Goal: Task Accomplishment & Management: Complete application form

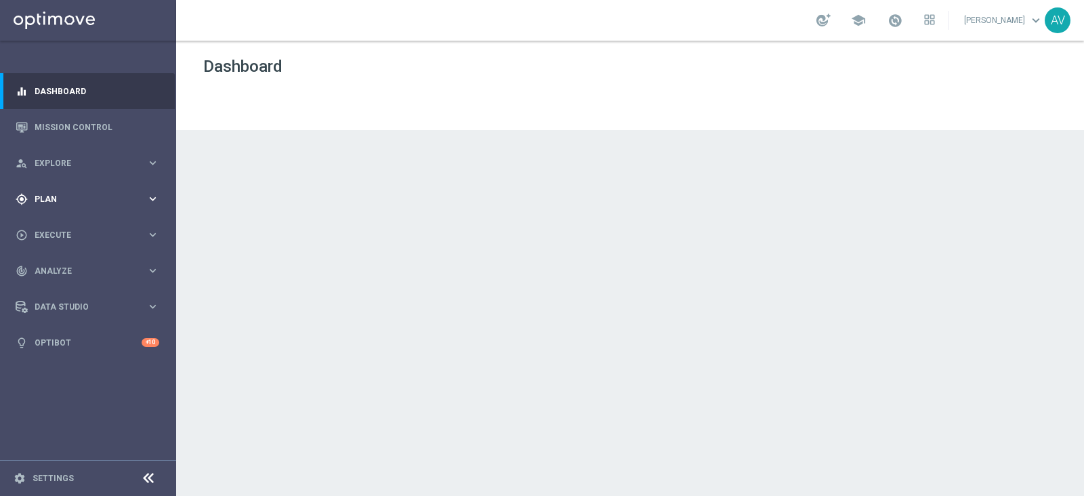
click at [47, 204] on div "gps_fixed Plan" at bounding box center [81, 199] width 131 height 12
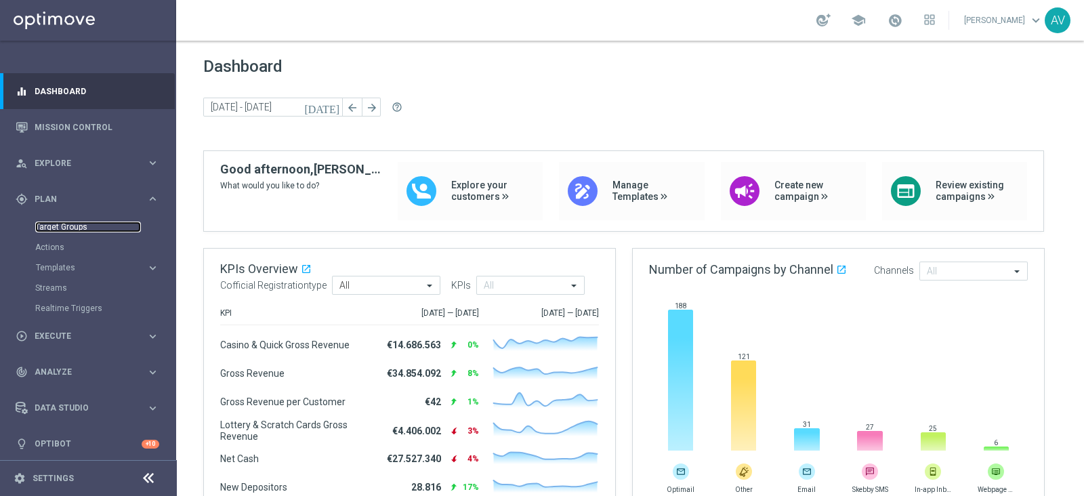
click at [64, 226] on link "Target Groups" at bounding box center [88, 227] width 106 height 11
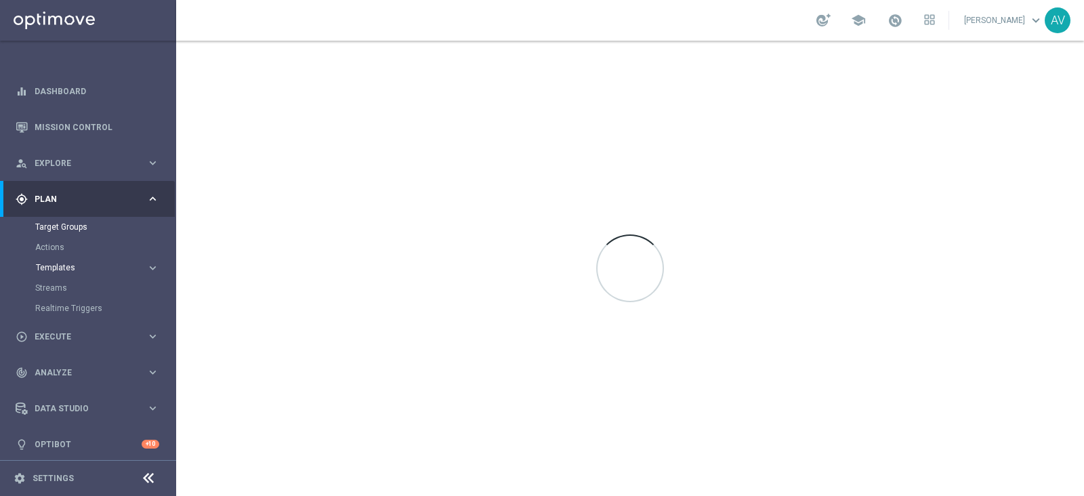
click at [56, 269] on span "Templates" at bounding box center [84, 268] width 97 height 8
click at [66, 286] on link "Optimail" at bounding box center [91, 288] width 99 height 11
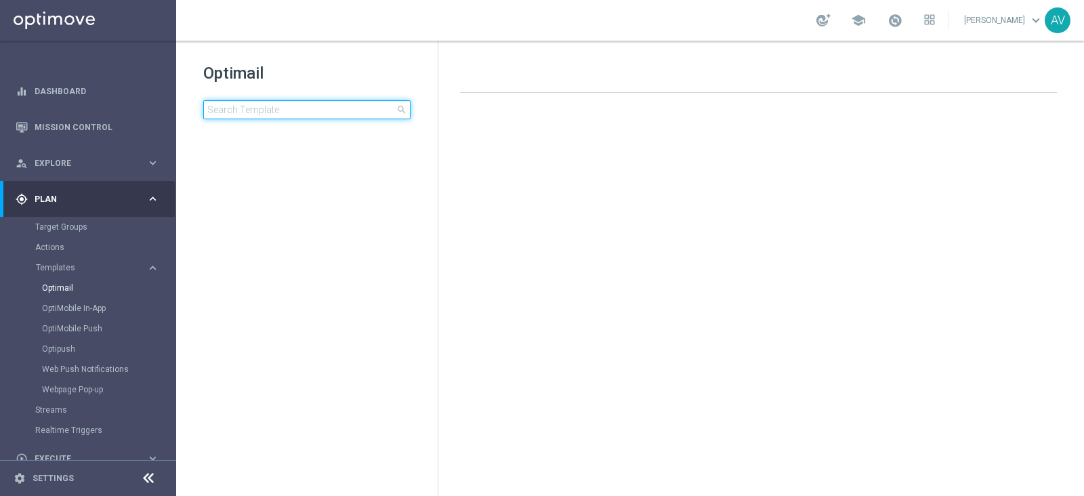
click at [268, 106] on input at bounding box center [306, 109] width 207 height 19
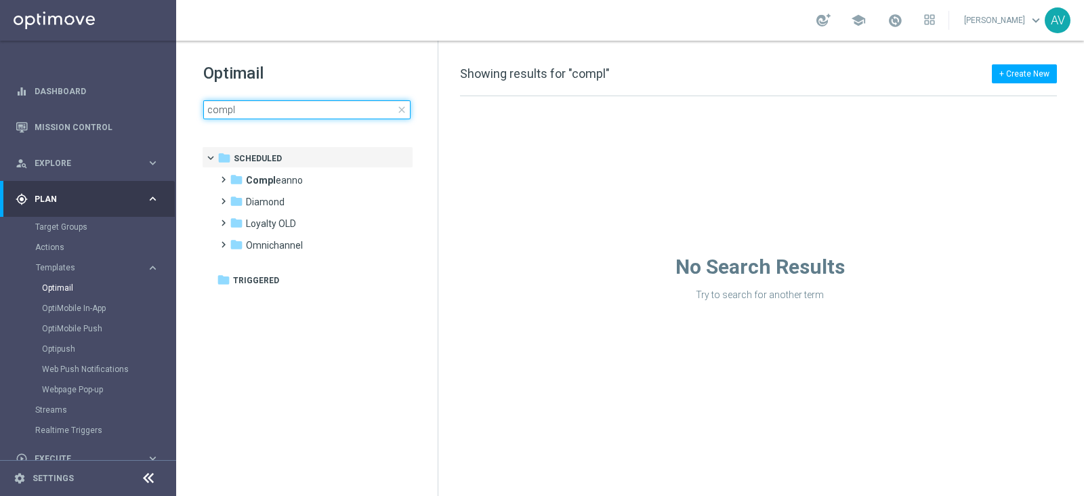
type input "comp"
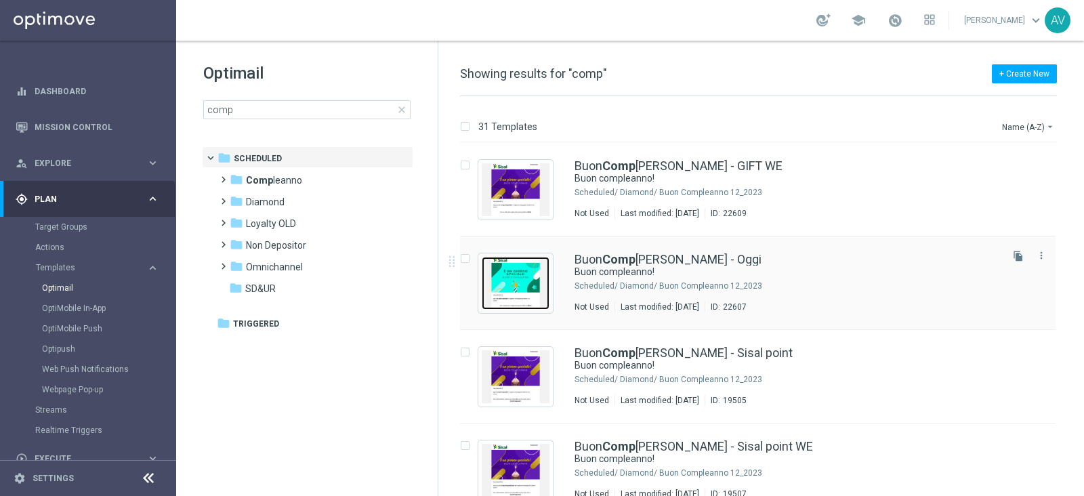
click at [525, 279] on img "Press SPACE to select this row." at bounding box center [516, 283] width 68 height 53
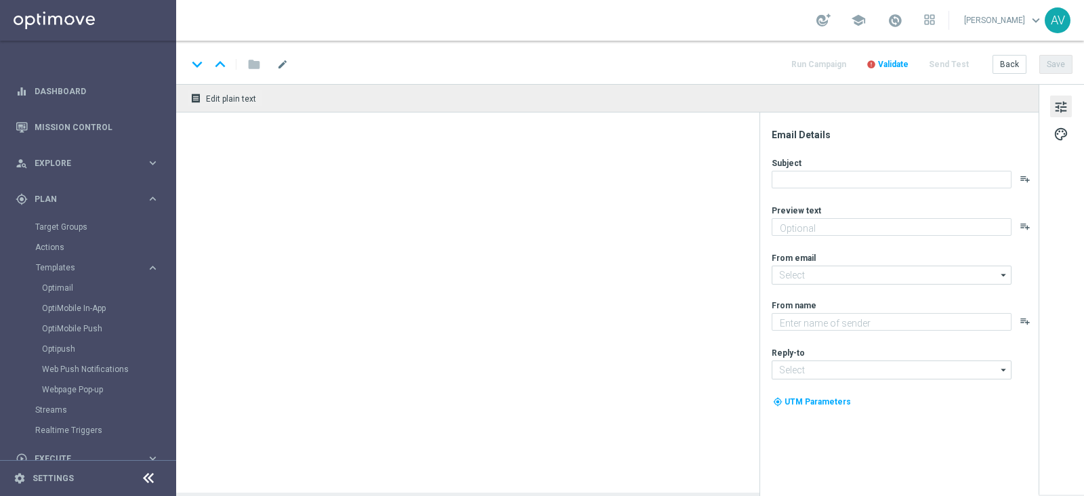
type textarea "Ti aspetta una sorpresa…"
type input "[EMAIL_ADDRESS][DOMAIN_NAME]"
type textarea "Sisal"
type input "[EMAIL_ADDRESS][DOMAIN_NAME]"
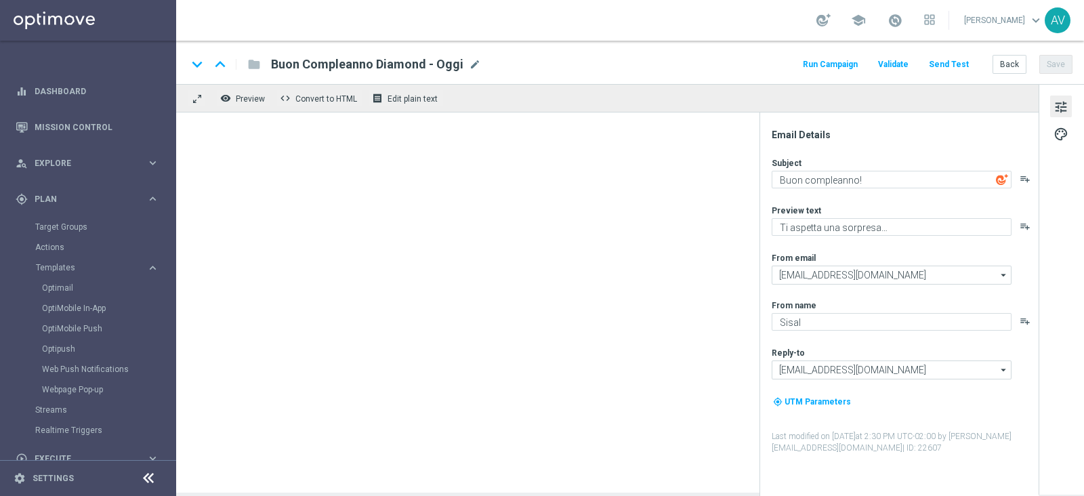
click at [833, 65] on button "Run Campaign" at bounding box center [830, 65] width 59 height 18
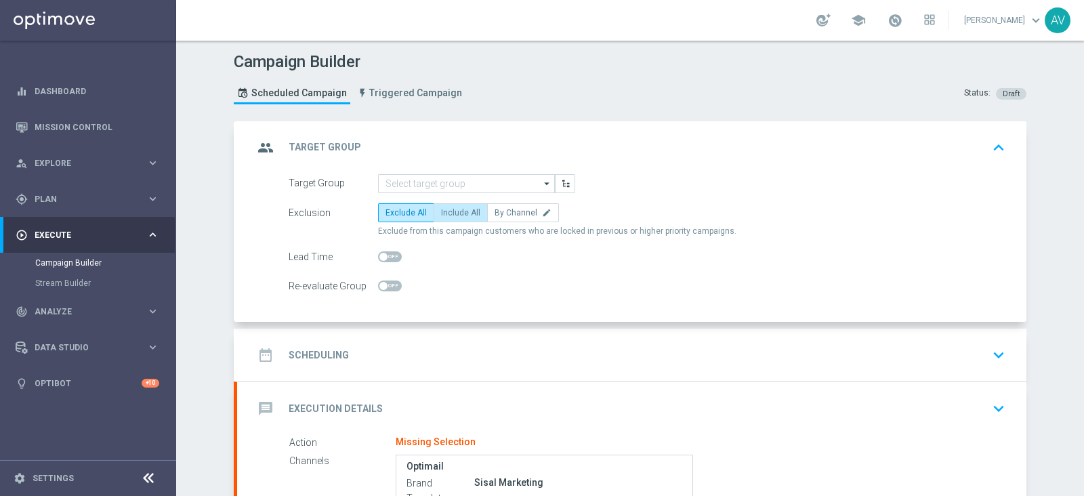
click at [449, 209] on span "Include All" at bounding box center [460, 212] width 39 height 9
click at [449, 211] on input "Include All" at bounding box center [445, 215] width 9 height 9
radio input "true"
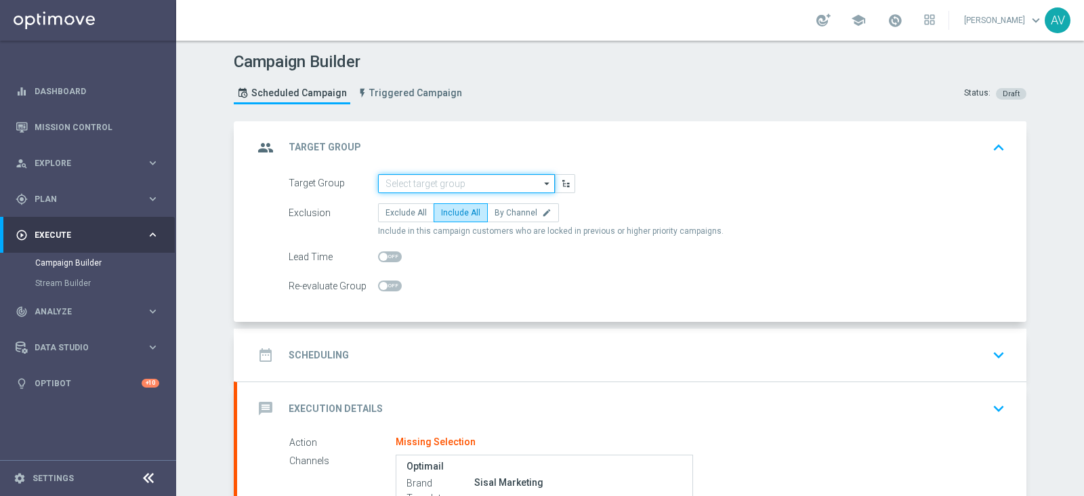
click at [490, 181] on input at bounding box center [466, 183] width 177 height 19
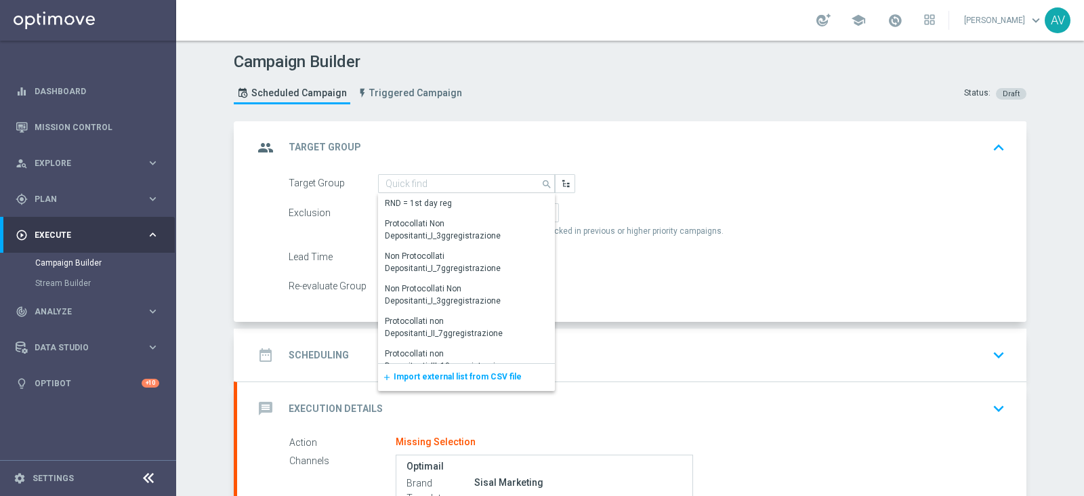
click at [471, 372] on span "Import external list from CSV file" at bounding box center [458, 376] width 128 height 9
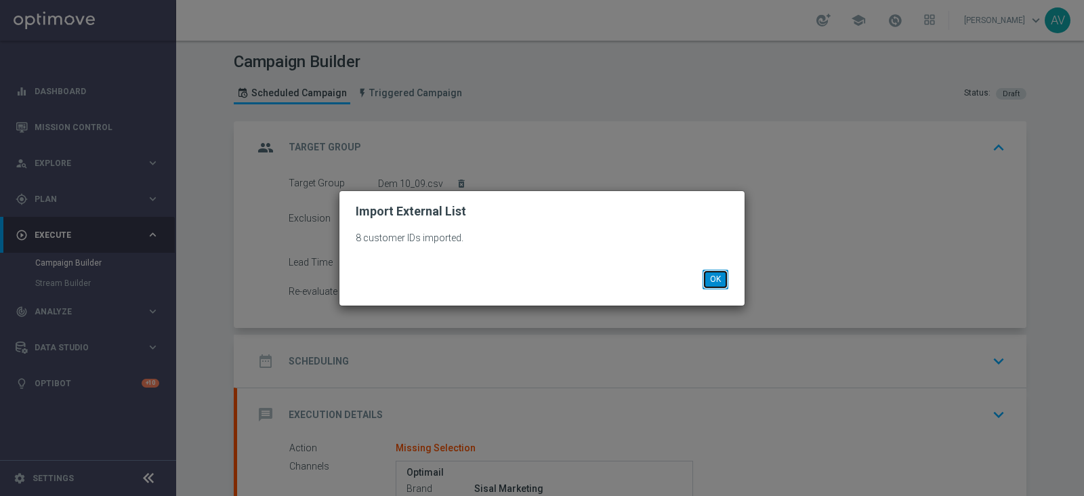
click at [722, 279] on button "OK" at bounding box center [716, 279] width 26 height 19
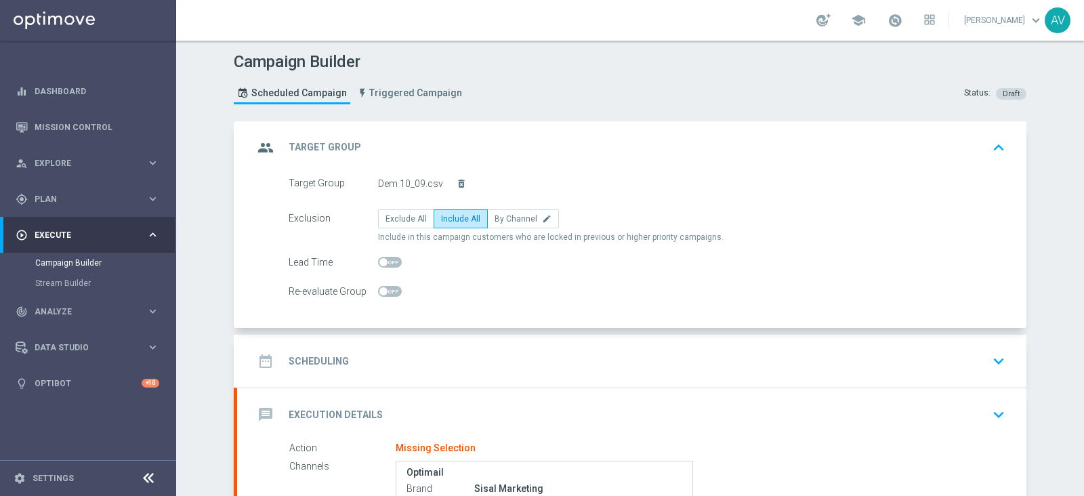
click at [261, 156] on icon "group" at bounding box center [265, 148] width 24 height 24
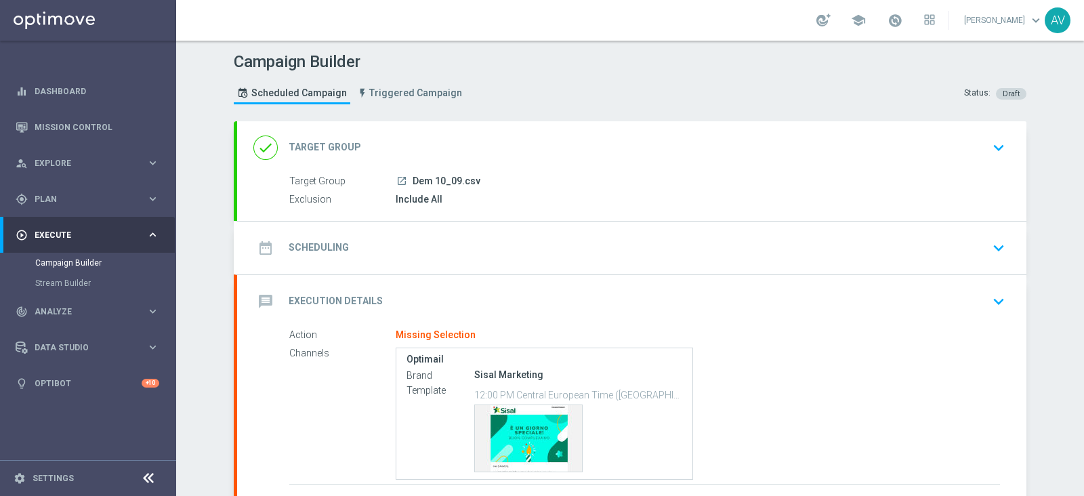
click at [264, 239] on icon "date_range" at bounding box center [265, 248] width 24 height 24
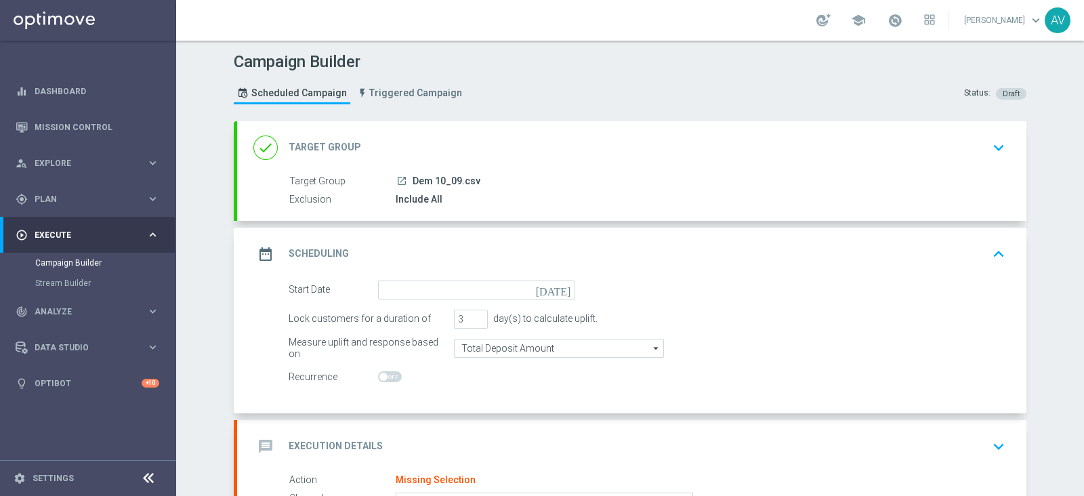
click at [554, 289] on icon "[DATE]" at bounding box center [556, 288] width 40 height 15
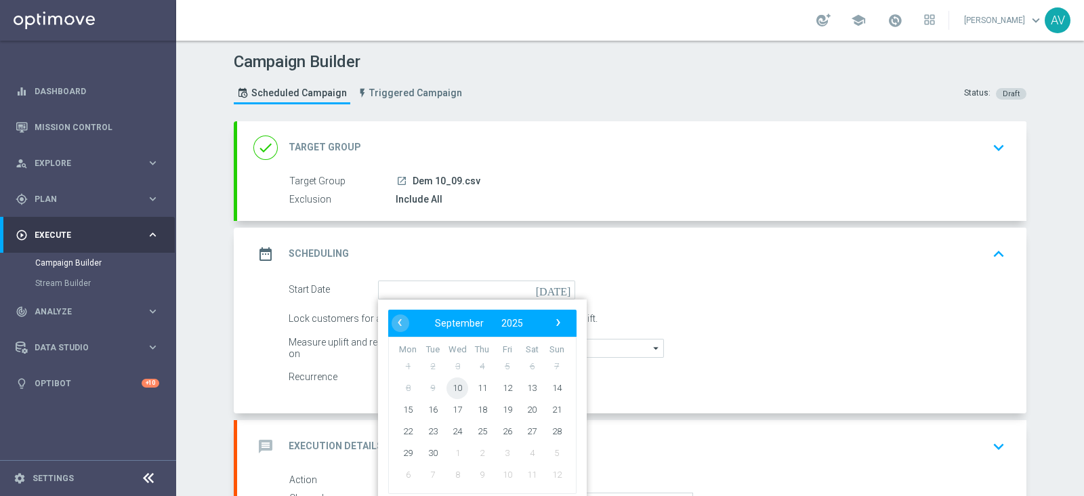
click at [453, 384] on span "10" at bounding box center [458, 388] width 22 height 22
type input "[DATE]"
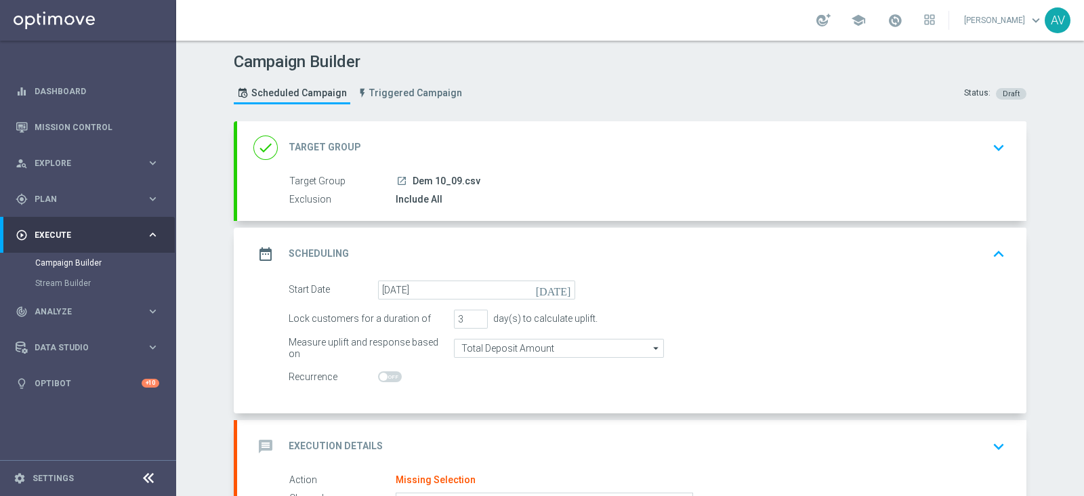
click at [265, 263] on icon "date_range" at bounding box center [265, 254] width 24 height 24
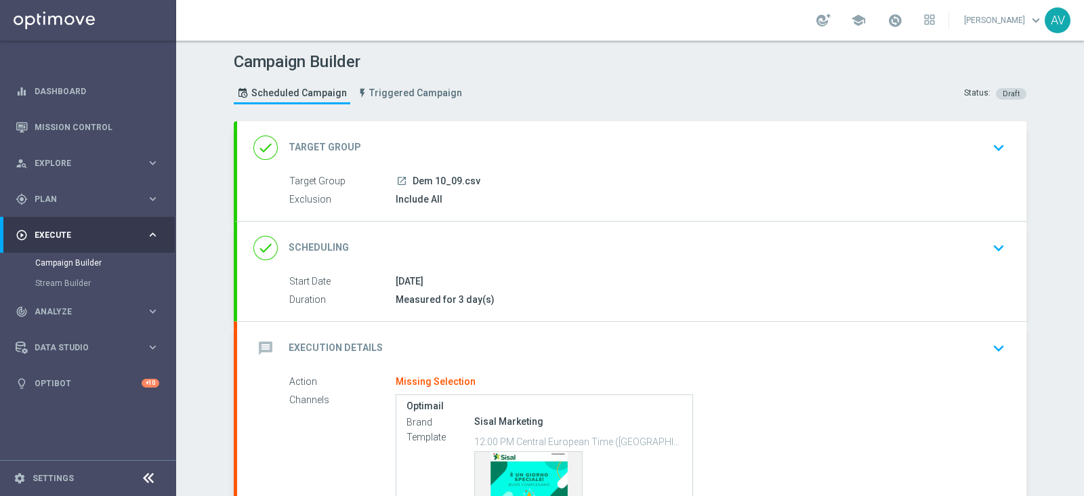
scroll to position [149, 0]
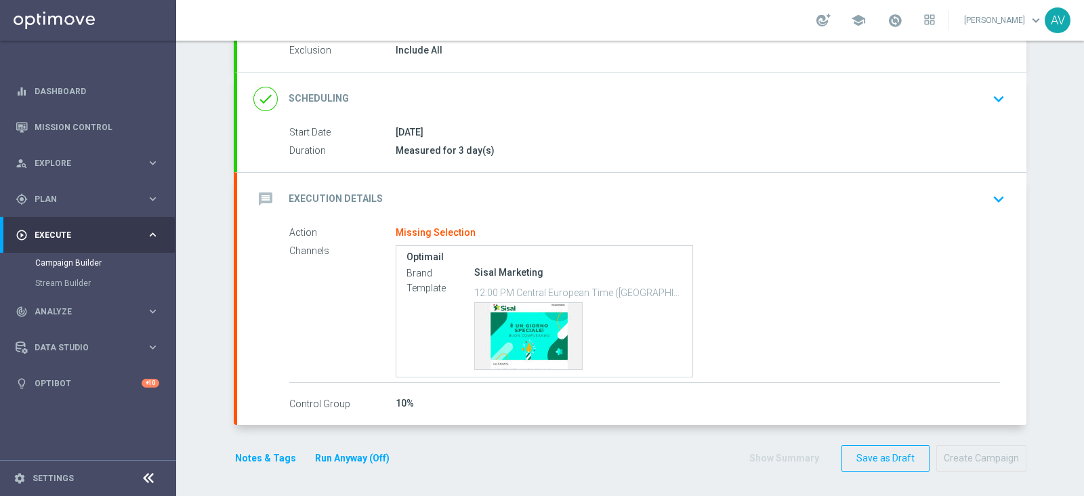
click at [272, 191] on div "message Execution Details" at bounding box center [317, 199] width 129 height 24
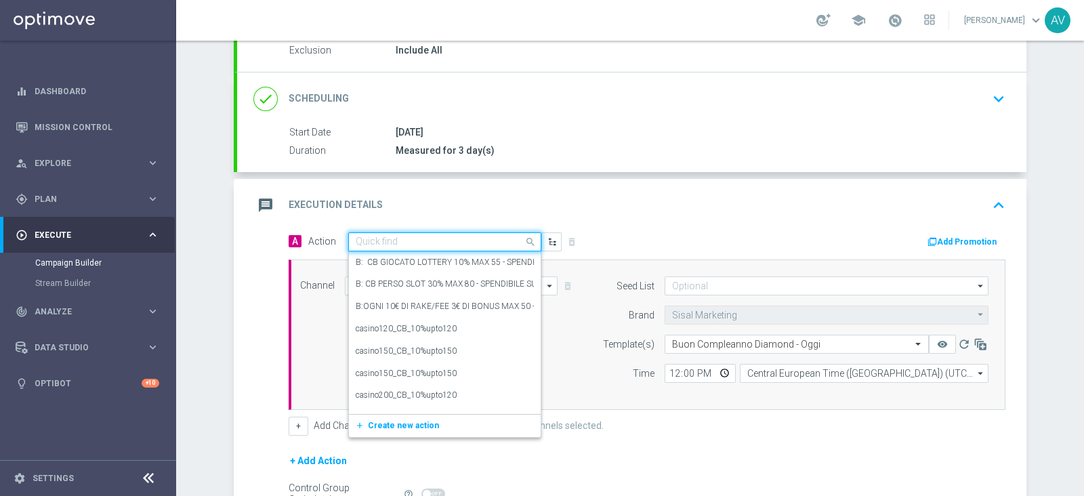
click at [410, 237] on input "text" at bounding box center [431, 243] width 151 height 12
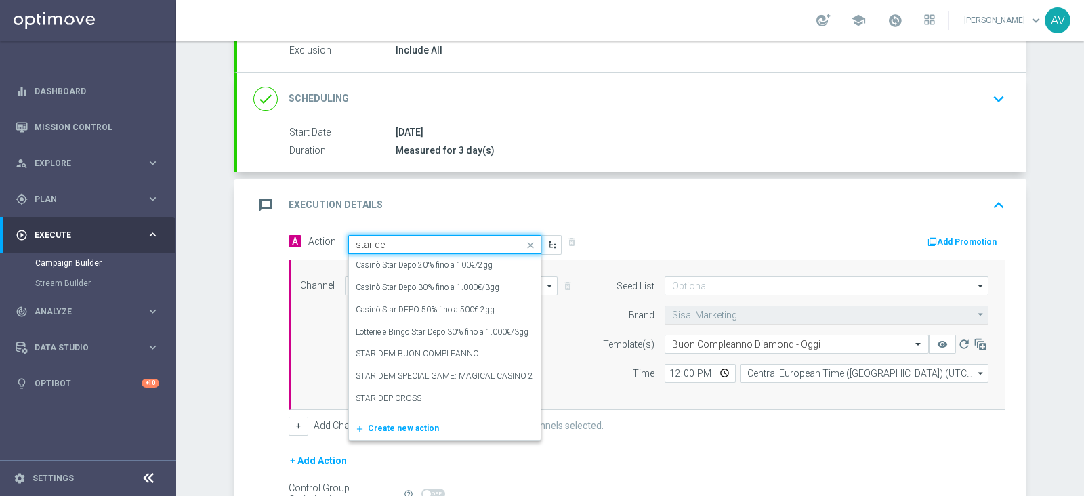
type input "star dem"
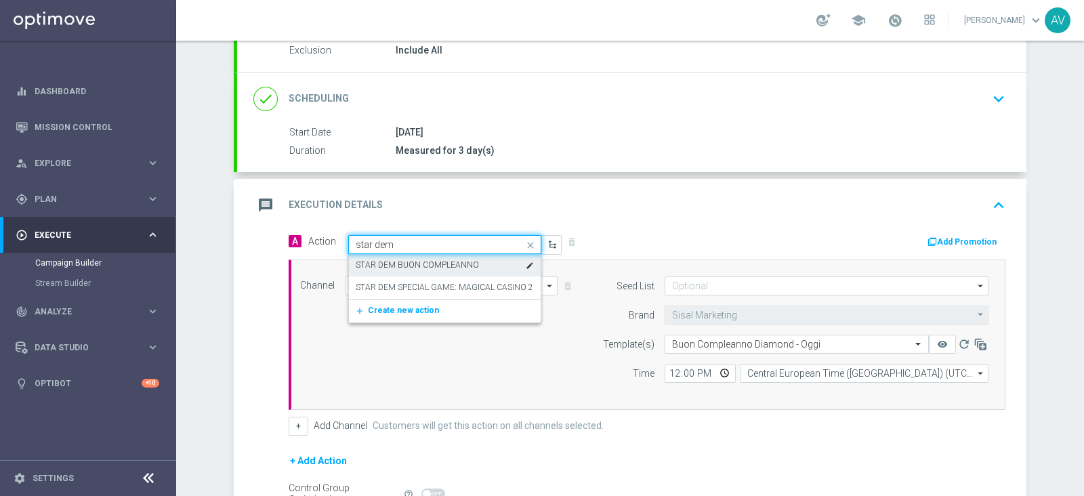
click at [439, 260] on label "STAR DEM BUON COMPLEANNO" at bounding box center [417, 266] width 123 height 12
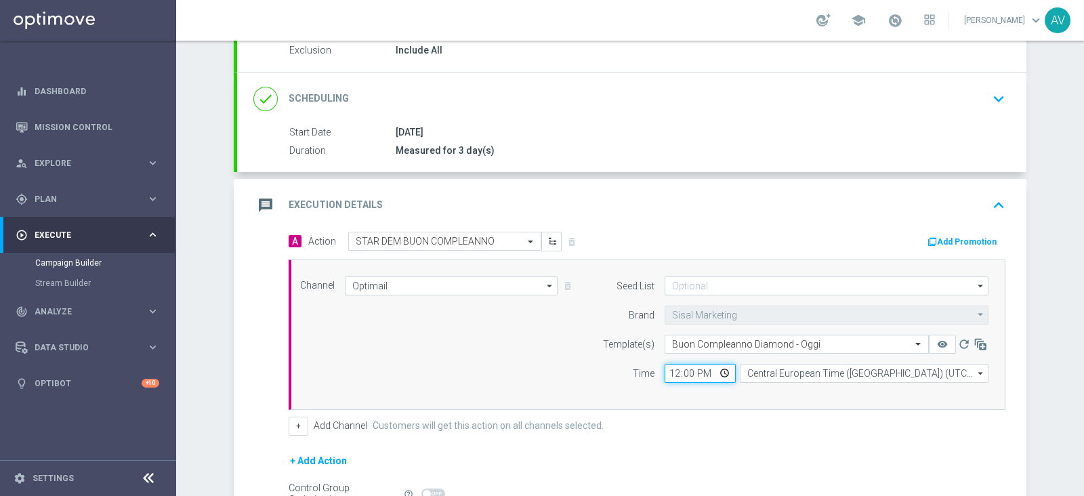
click at [666, 371] on input "12:00" at bounding box center [700, 373] width 71 height 19
type input "15:03"
type input "15:15"
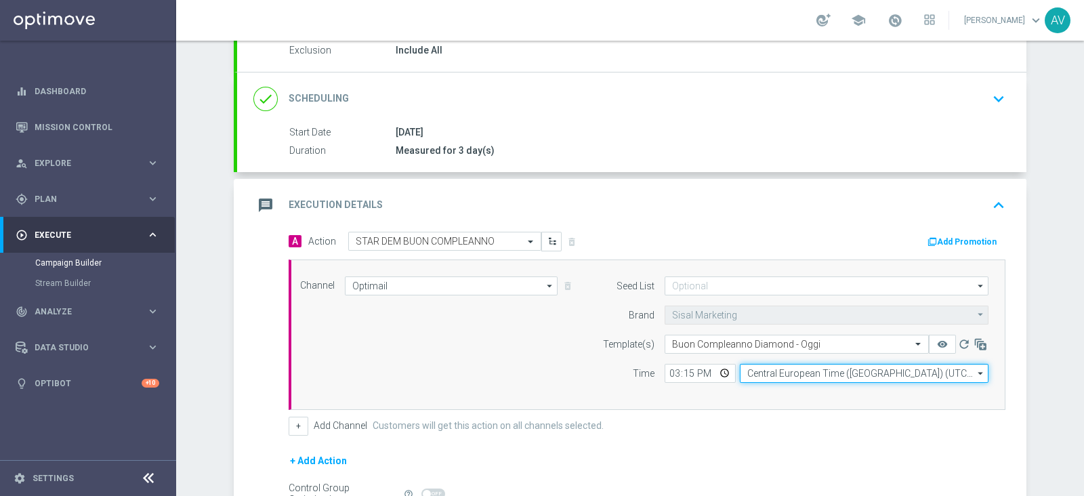
click at [840, 367] on input "Central European Time ([GEOGRAPHIC_DATA]) (UTC +02:00)" at bounding box center [864, 373] width 249 height 19
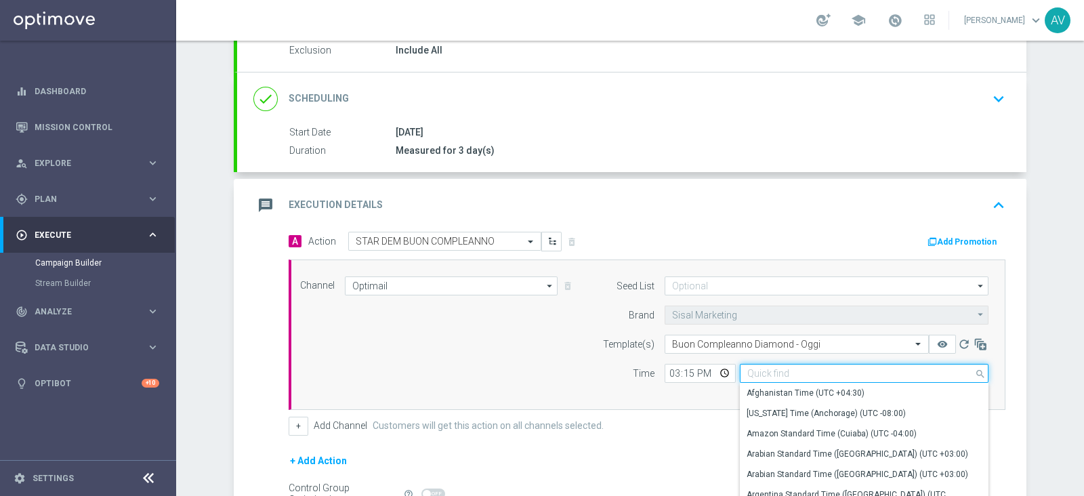
click at [840, 367] on input at bounding box center [864, 373] width 249 height 19
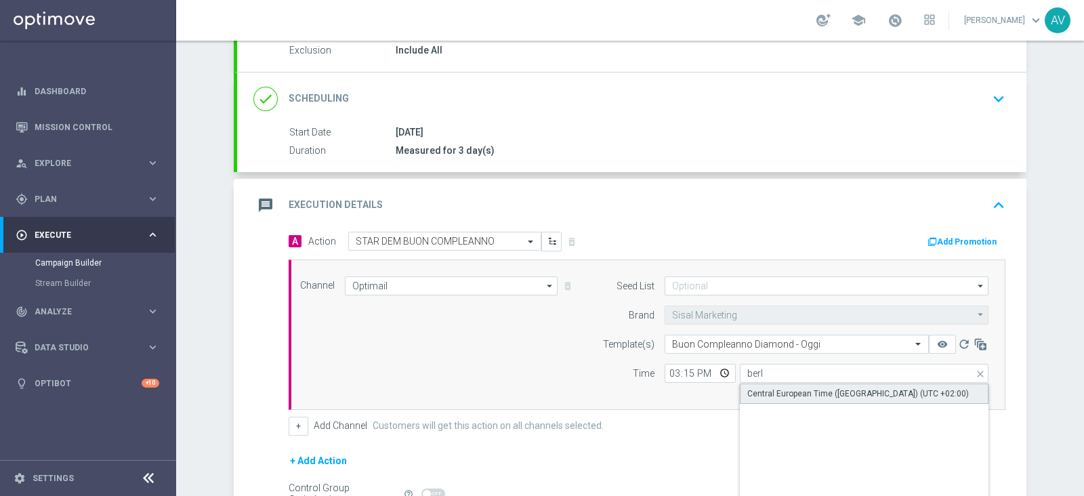
click at [826, 388] on div "Central European Time ([GEOGRAPHIC_DATA]) (UTC +02:00)" at bounding box center [859, 394] width 222 height 12
type input "Central European Time ([GEOGRAPHIC_DATA]) (UTC +02:00)"
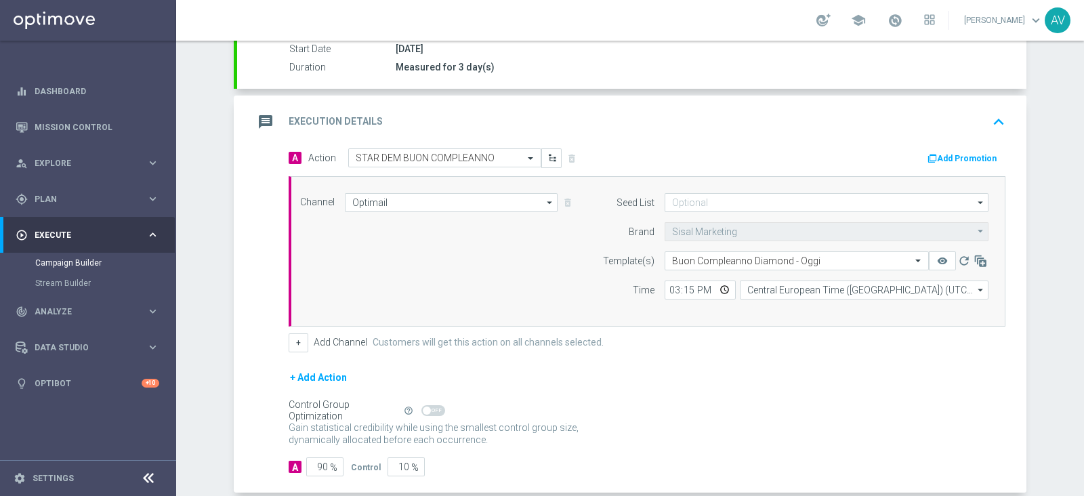
scroll to position [297, 0]
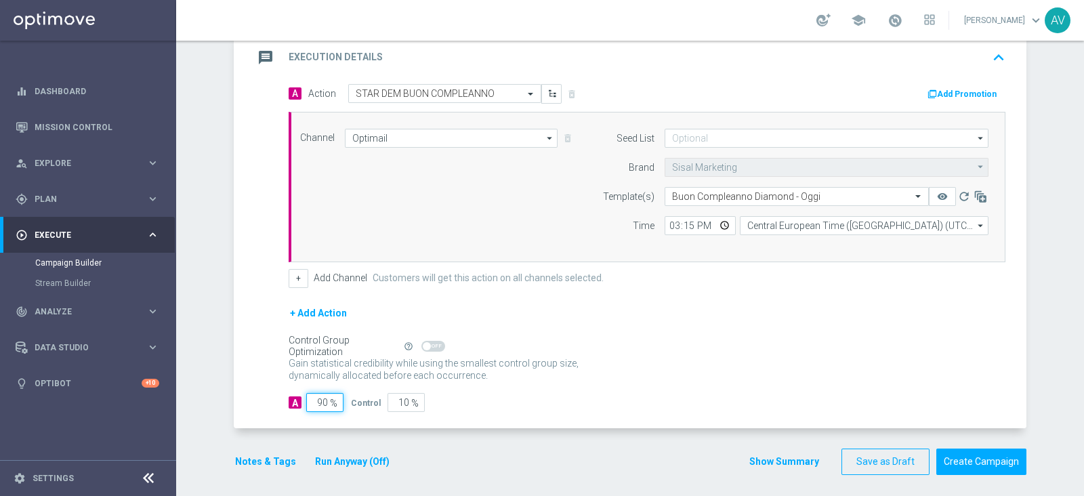
click at [320, 396] on input "90" at bounding box center [324, 402] width 37 height 19
type input "9"
type input "91"
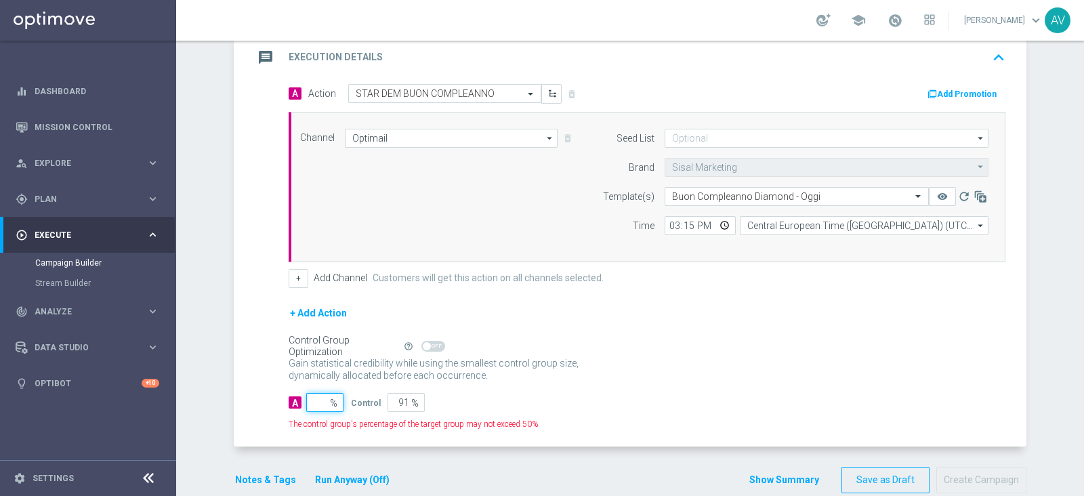
type input "100"
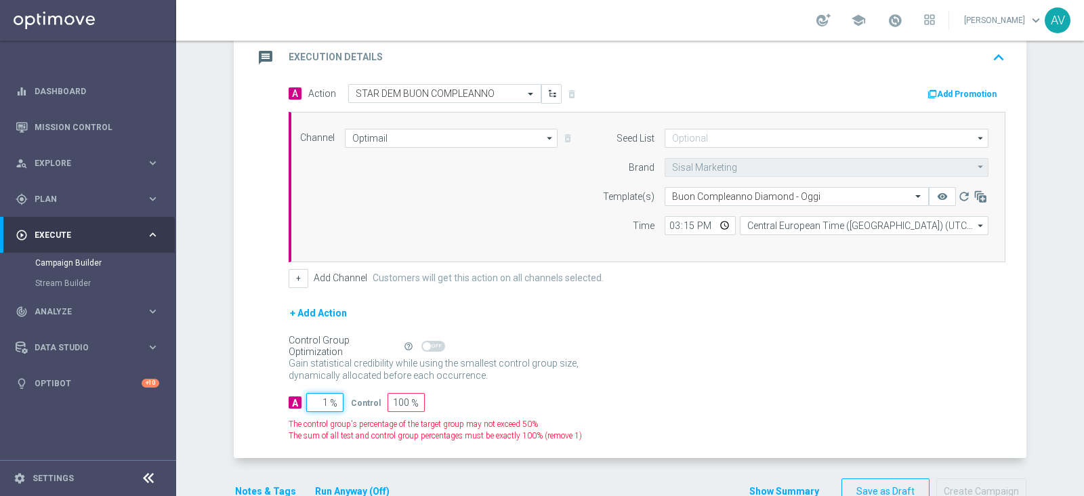
type input "10"
type input "90"
type input "100"
type input "0"
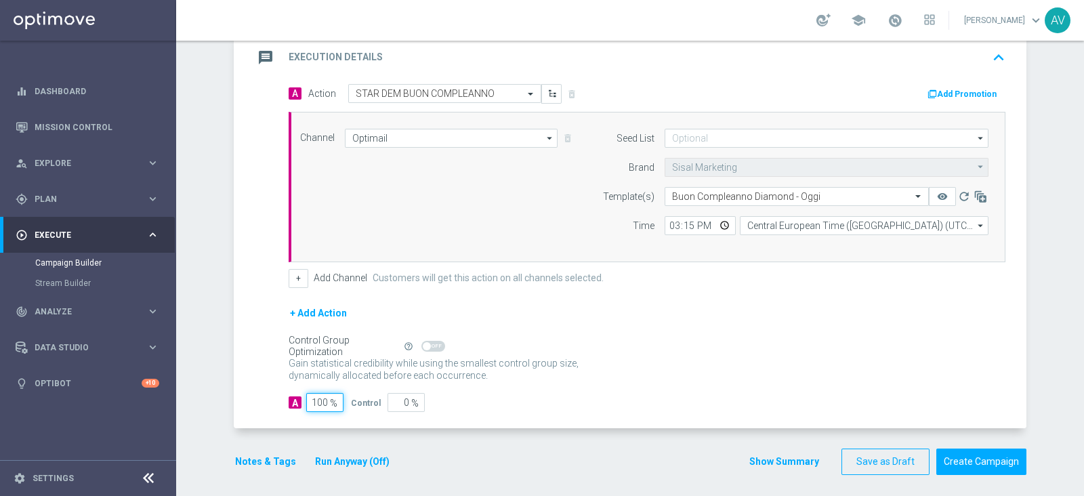
type input "100"
click at [261, 58] on icon "message" at bounding box center [265, 57] width 24 height 24
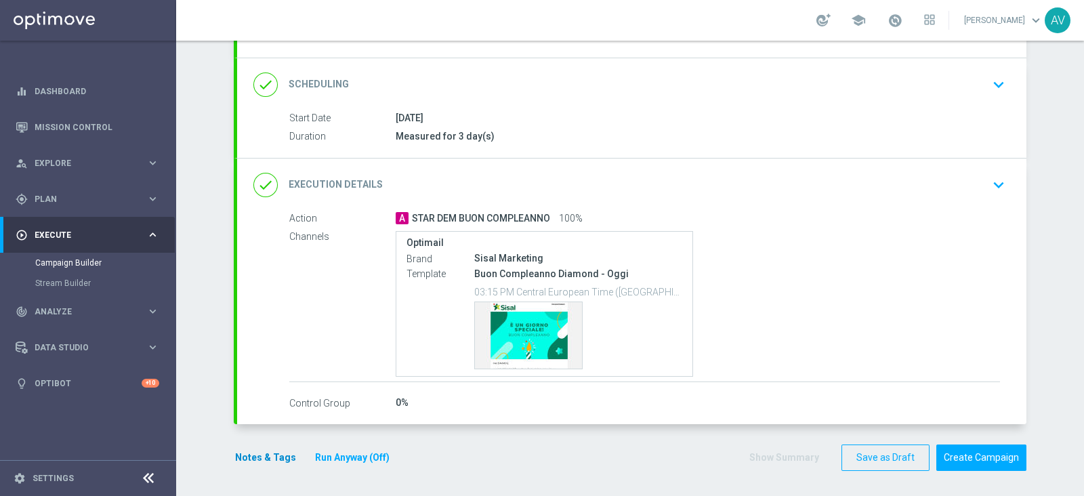
scroll to position [163, 0]
click at [254, 452] on button "Notes & Tags" at bounding box center [266, 458] width 64 height 17
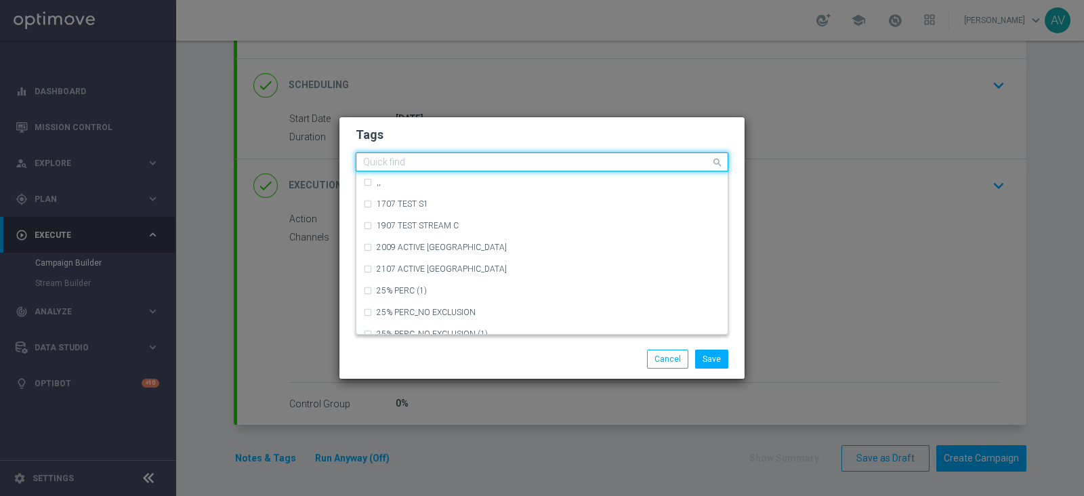
click at [405, 158] on input "text" at bounding box center [537, 163] width 348 height 12
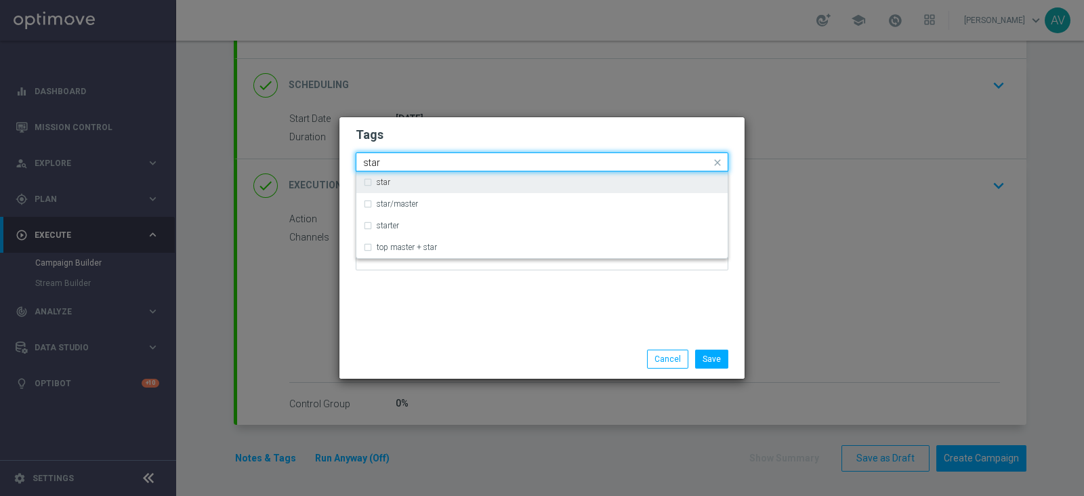
click at [379, 181] on label "star" at bounding box center [384, 182] width 14 height 8
type input "star"
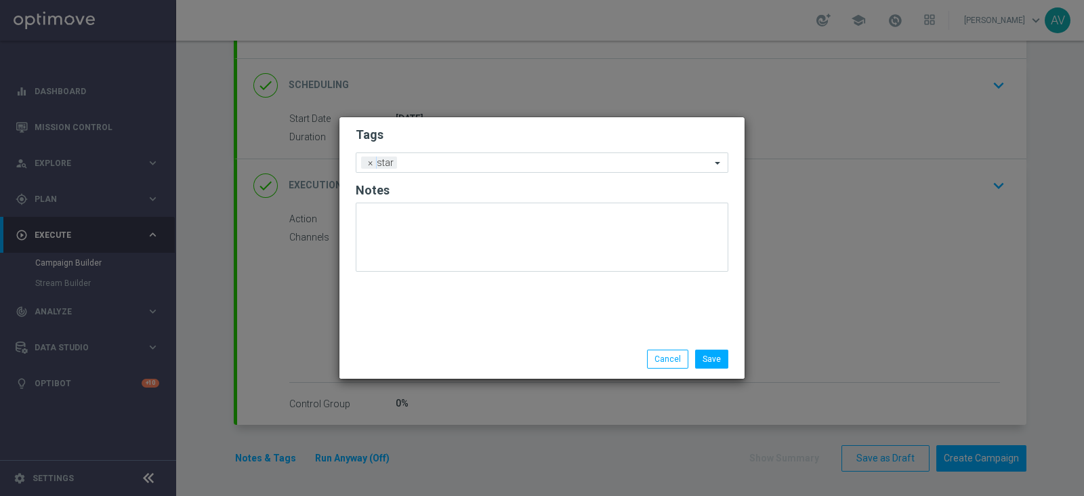
click at [518, 320] on div "Tags Add a new tag × star Notes" at bounding box center [542, 228] width 405 height 222
click at [478, 173] on form "Tags Add a new tag × star Notes" at bounding box center [542, 202] width 373 height 159
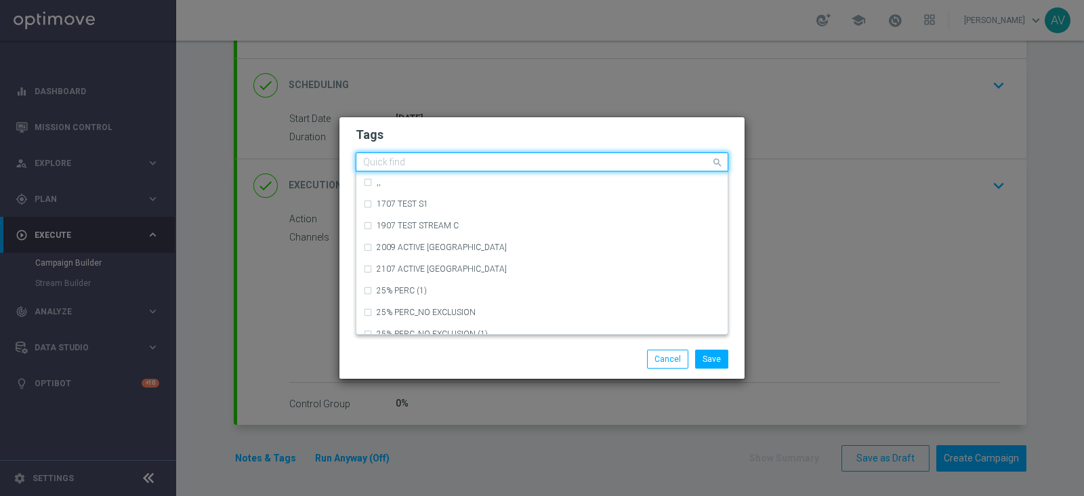
click at [465, 161] on input "text" at bounding box center [537, 163] width 348 height 12
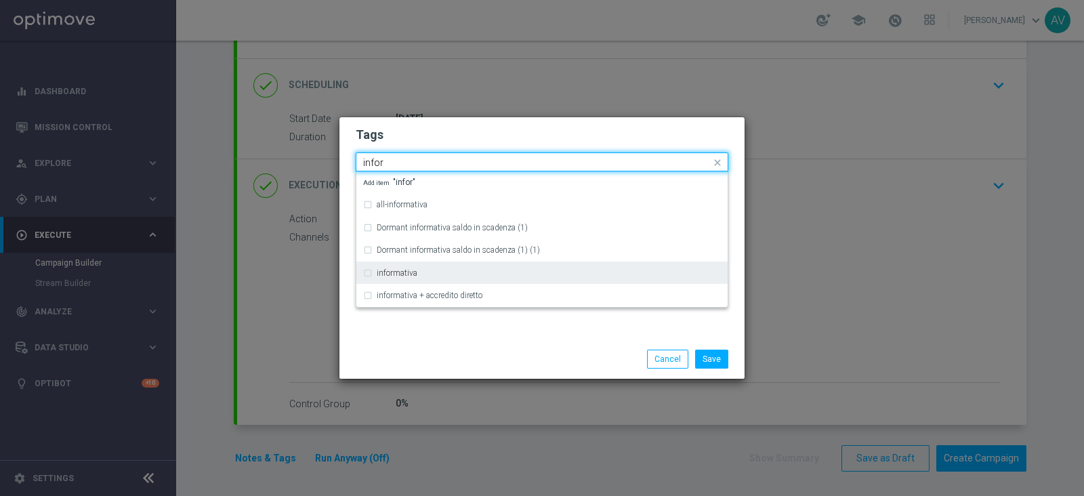
click at [392, 270] on label "informativa" at bounding box center [397, 273] width 41 height 8
type input "infor"
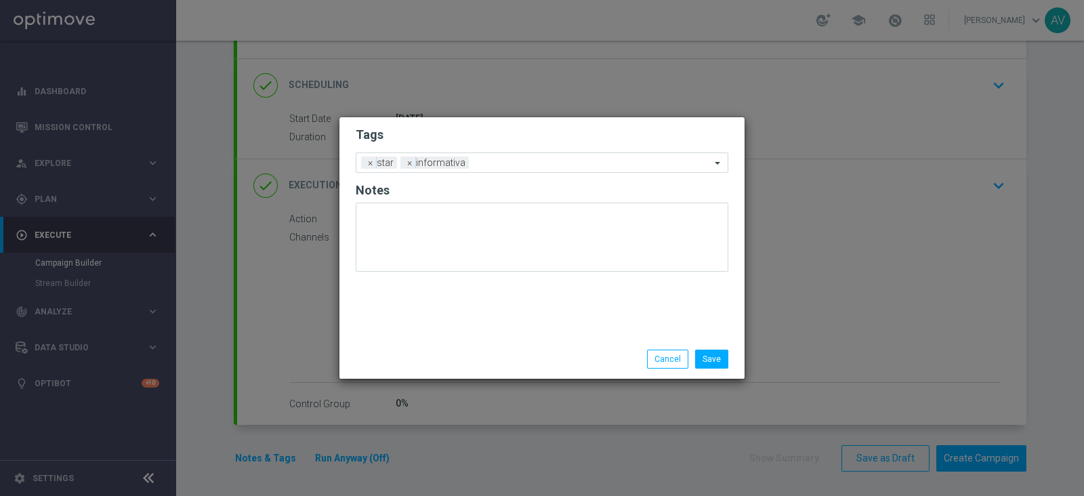
click at [493, 341] on div "Save Cancel" at bounding box center [542, 359] width 405 height 39
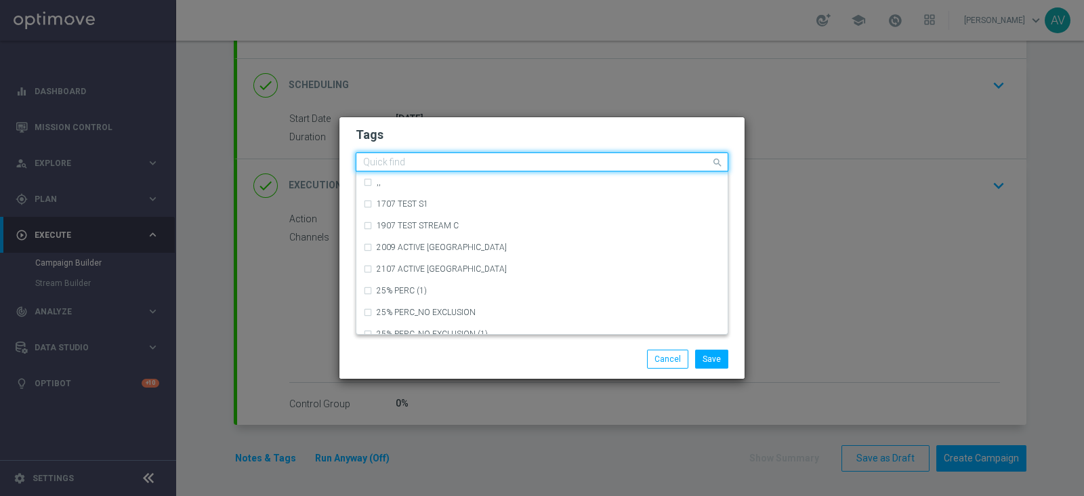
click at [510, 161] on input "text" at bounding box center [537, 163] width 348 height 12
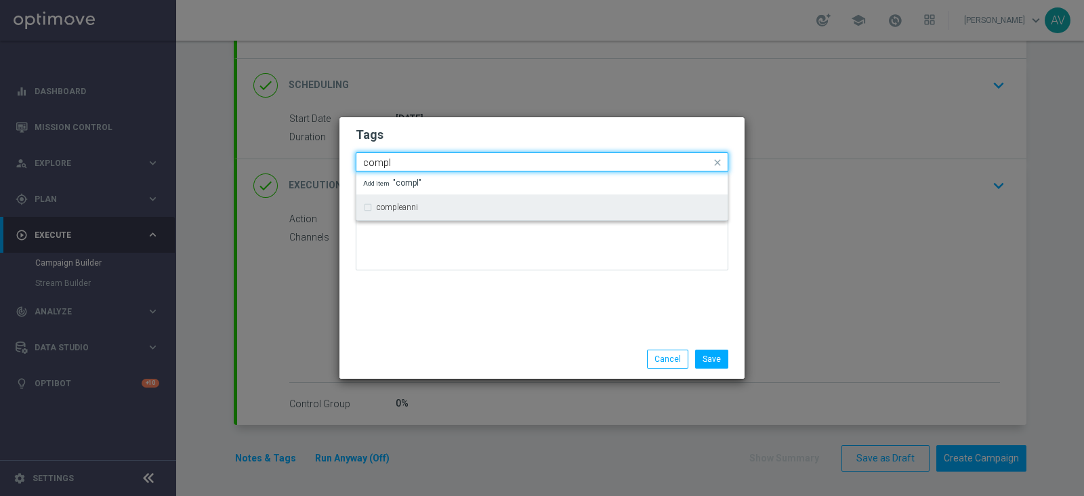
click at [422, 206] on div "compleanni" at bounding box center [549, 207] width 344 height 8
type input "compl"
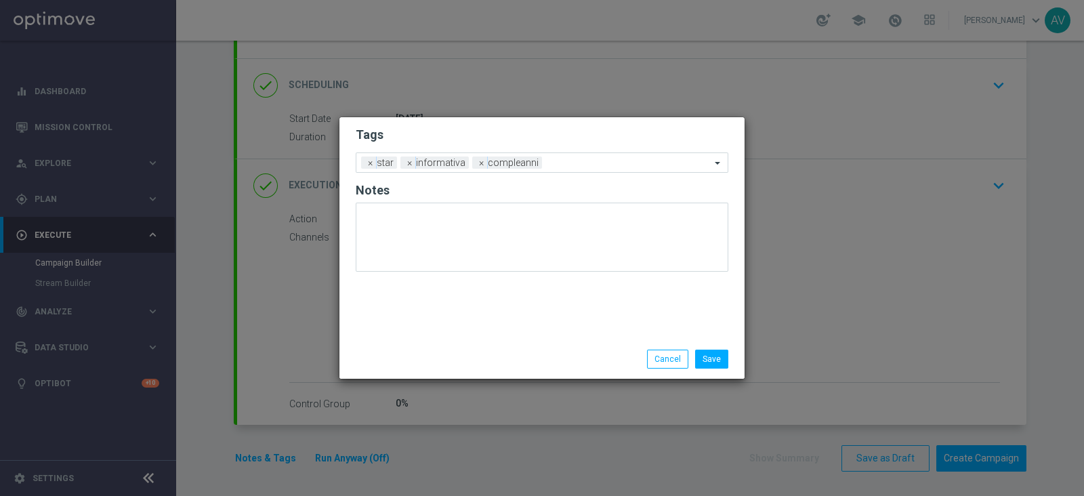
click at [526, 310] on div "Tags Add a new tag × star × informativa × compleanni Notes" at bounding box center [542, 228] width 405 height 222
click at [717, 357] on button "Save" at bounding box center [711, 359] width 33 height 19
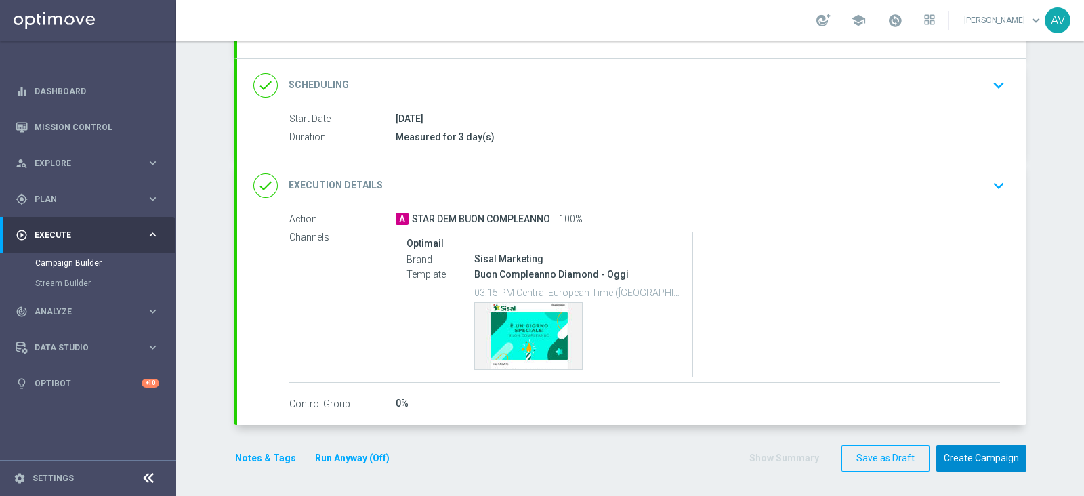
click at [970, 457] on button "Create Campaign" at bounding box center [982, 458] width 90 height 26
